Goal: Task Accomplishment & Management: Use online tool/utility

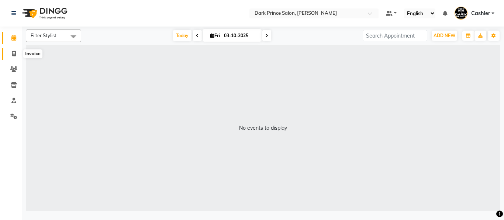
click at [14, 52] on icon at bounding box center [14, 54] width 4 height 6
select select "service"
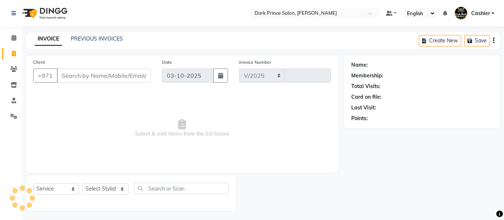
select select "8540"
type input "0605"
